Goal: Task Accomplishment & Management: Manage account settings

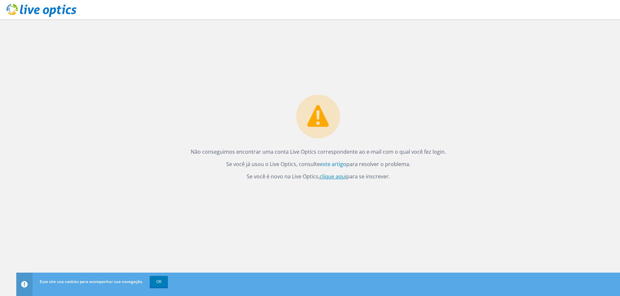
click at [338, 176] on font "clique aqui" at bounding box center [332, 176] width 27 height 7
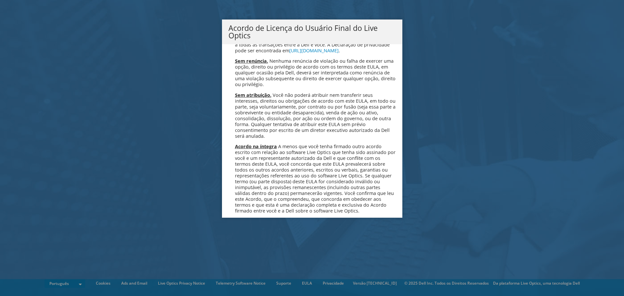
scroll to position [2600, 0]
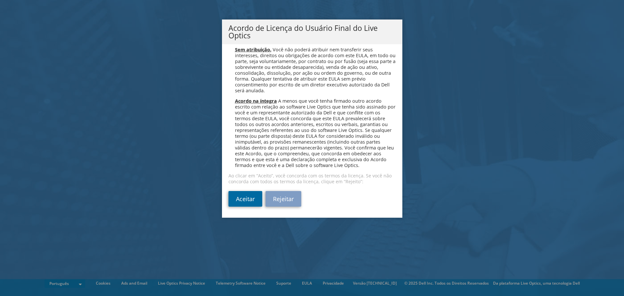
click at [244, 201] on link "Aceitar" at bounding box center [246, 199] width 34 height 16
